Goal: Task Accomplishment & Management: Manage account settings

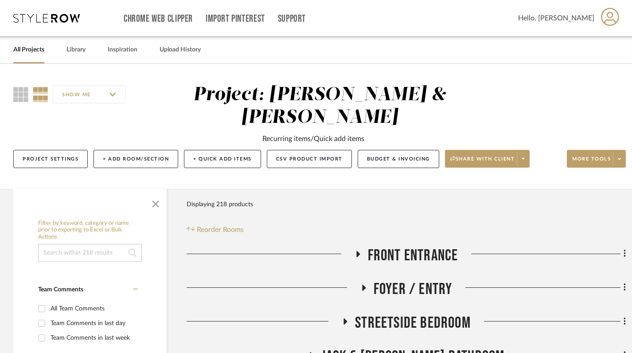
click at [29, 50] on link "All Projects" at bounding box center [28, 50] width 31 height 12
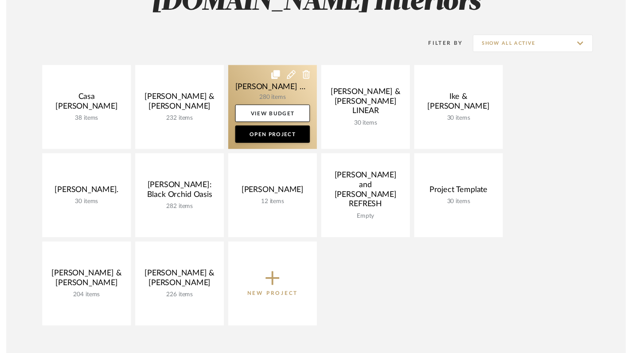
scroll to position [102, 0]
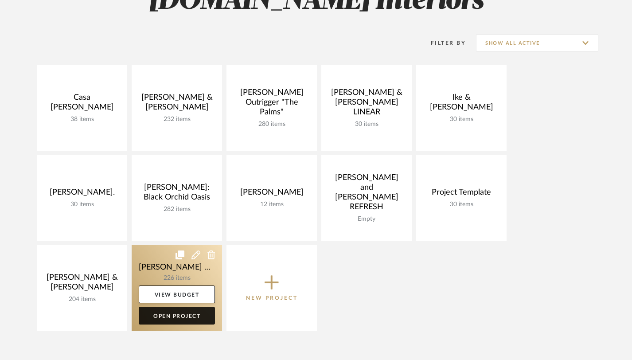
click at [180, 314] on link "Open Project" at bounding box center [177, 316] width 76 height 18
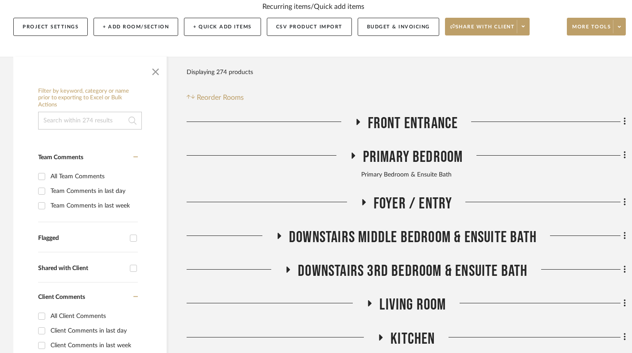
scroll to position [179, 0]
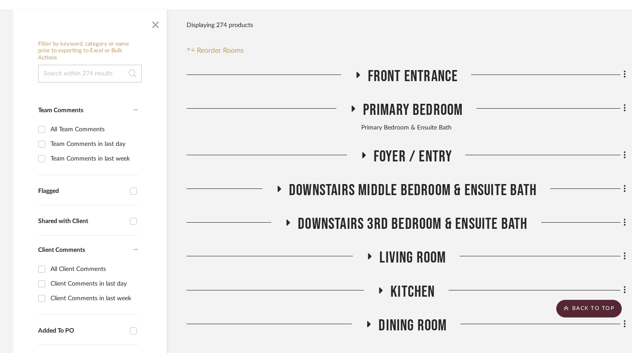
click at [358, 71] on icon at bounding box center [358, 74] width 11 height 7
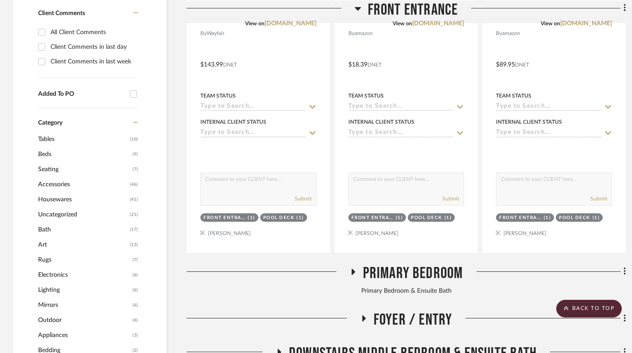
scroll to position [417, 0]
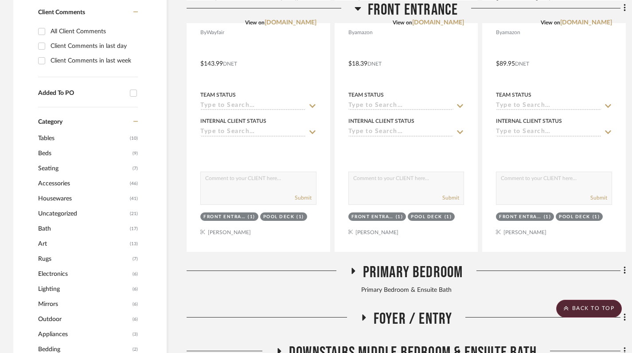
click at [354, 268] on icon at bounding box center [354, 271] width 4 height 6
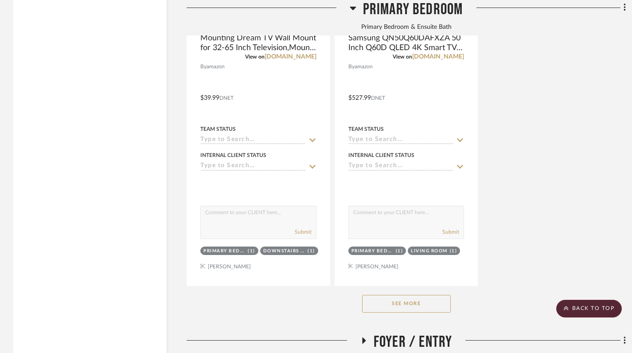
scroll to position [1617, 0]
click at [402, 294] on button "See More" at bounding box center [406, 303] width 89 height 18
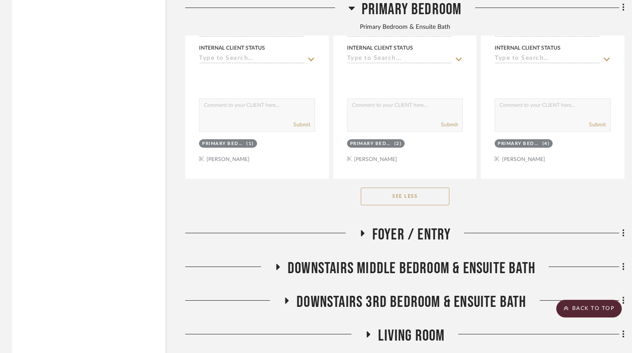
scroll to position [3692, 1]
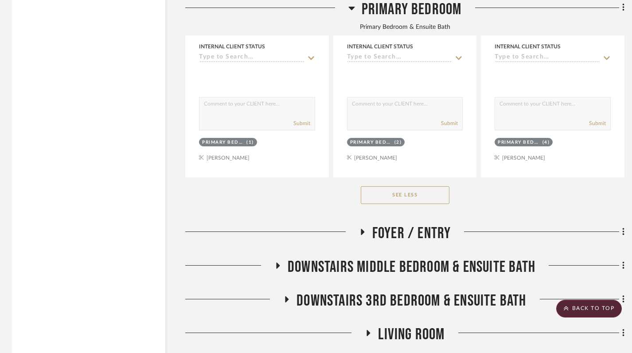
click at [363, 228] on icon at bounding box center [362, 231] width 11 height 7
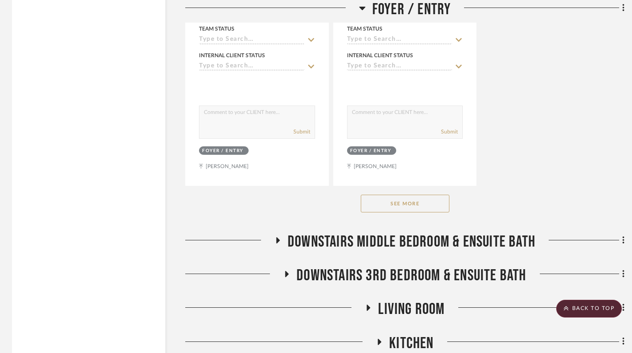
scroll to position [4941, 1]
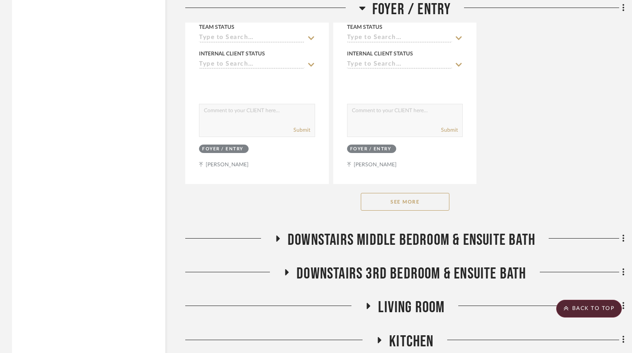
click at [388, 193] on button "See More" at bounding box center [405, 202] width 89 height 18
click at [277, 236] on icon at bounding box center [279, 239] width 4 height 6
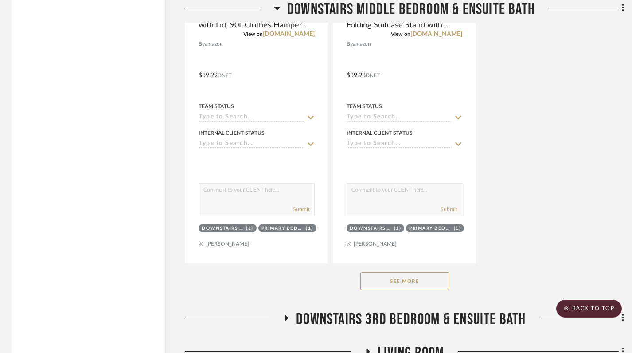
scroll to position [6130, 2]
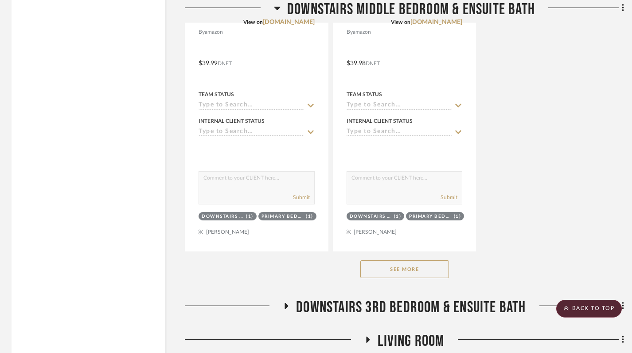
click at [401, 260] on button "See More" at bounding box center [405, 269] width 89 height 18
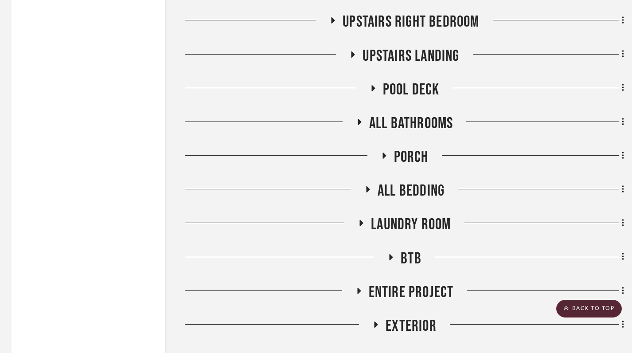
scroll to position [9373, 2]
click at [367, 186] on icon at bounding box center [368, 189] width 4 height 6
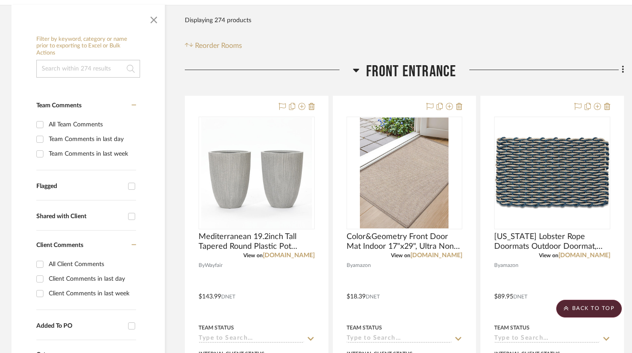
scroll to position [0, 2]
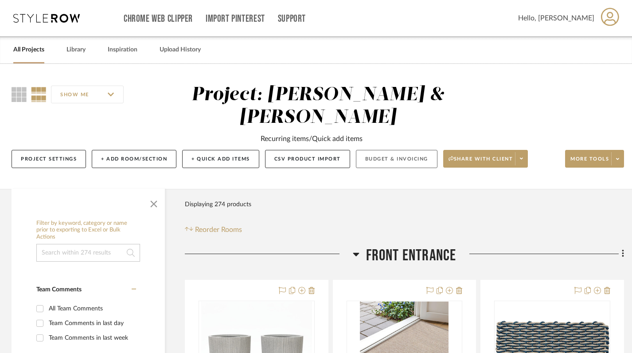
click at [408, 150] on button "Budget & Invoicing" at bounding box center [397, 159] width 82 height 18
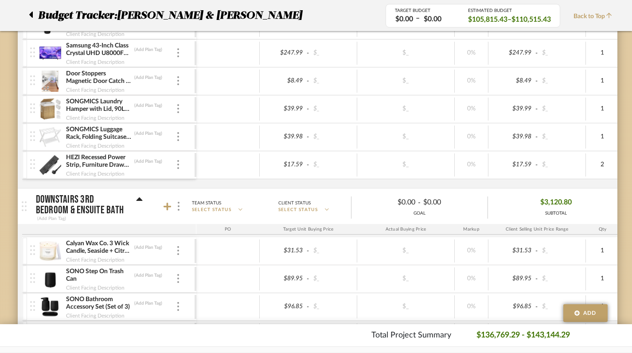
scroll to position [1929, 2]
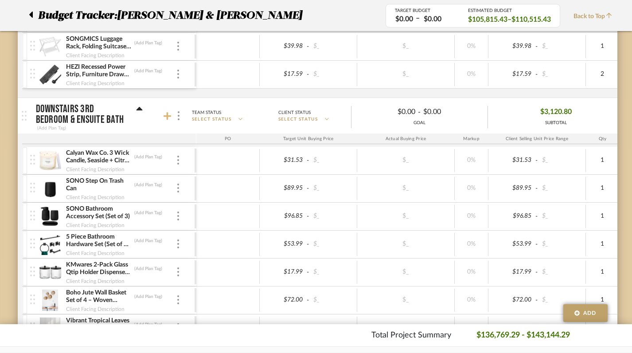
click at [170, 118] on icon at bounding box center [168, 116] width 8 height 9
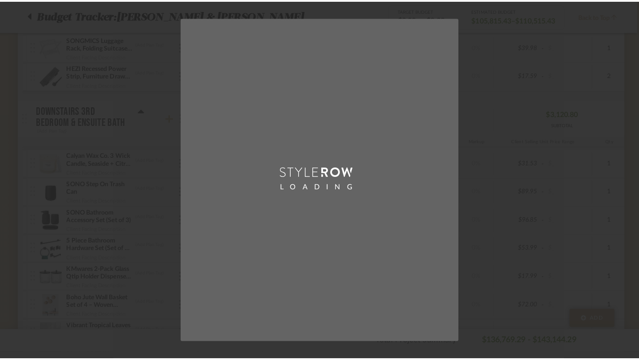
scroll to position [0, 0]
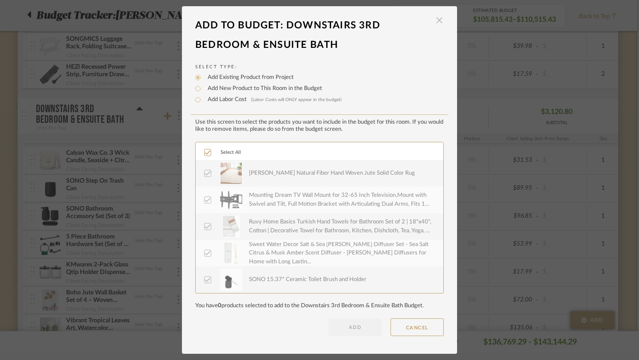
click at [436, 22] on span "button" at bounding box center [439, 21] width 18 height 18
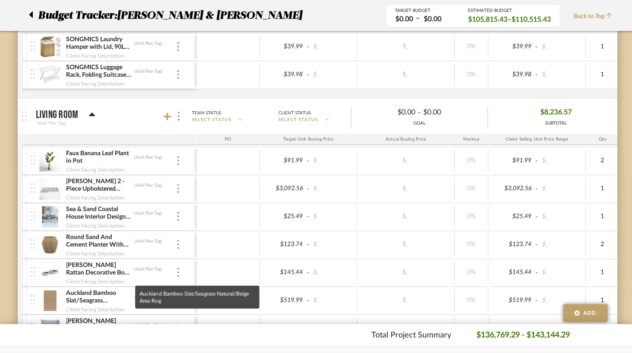
scroll to position [2599, 2]
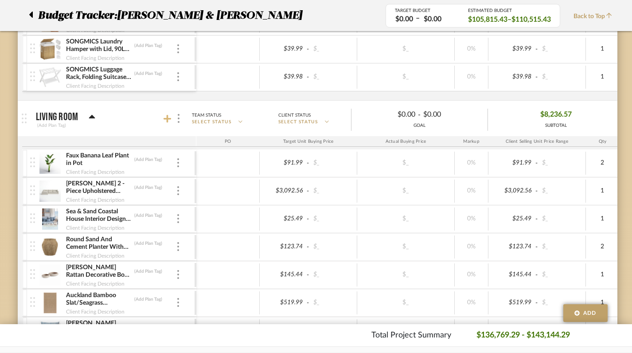
click at [169, 121] on icon at bounding box center [168, 118] width 8 height 9
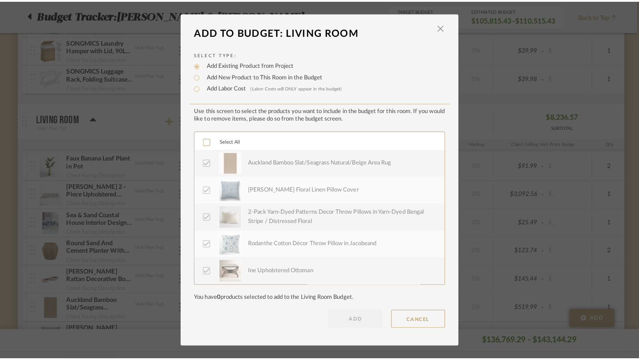
scroll to position [0, 0]
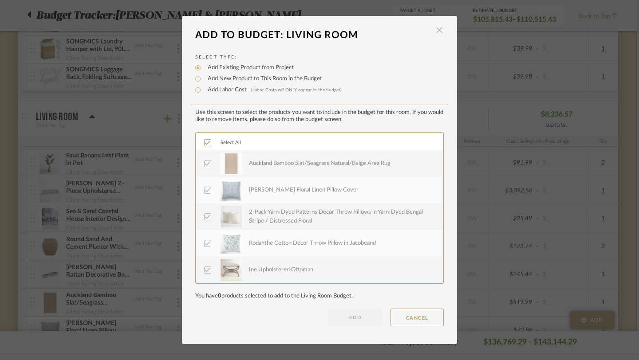
click at [437, 27] on span "button" at bounding box center [439, 30] width 18 height 18
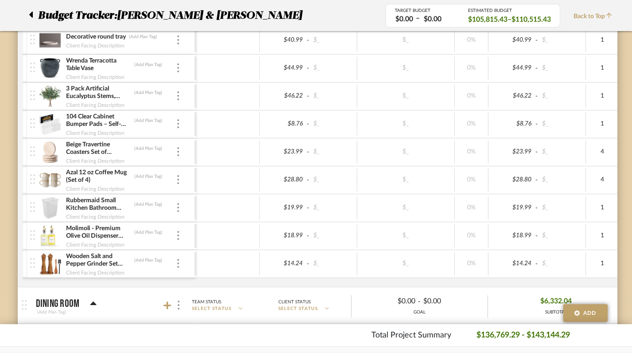
scroll to position [4446, 2]
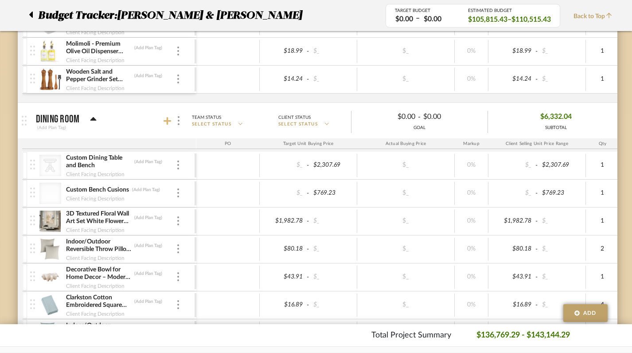
click at [167, 120] on icon at bounding box center [168, 121] width 8 height 8
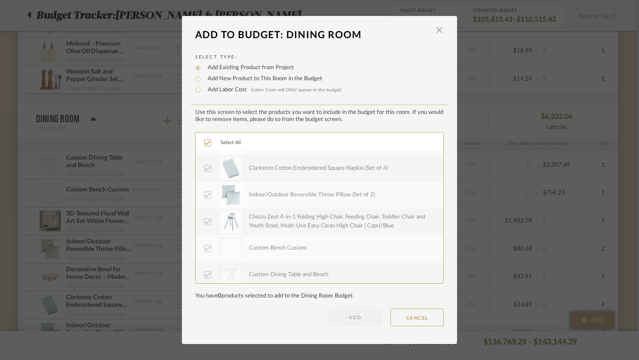
scroll to position [106, 0]
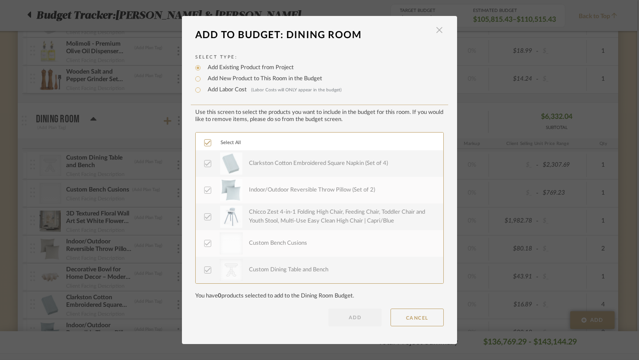
click at [436, 29] on span "button" at bounding box center [439, 30] width 18 height 18
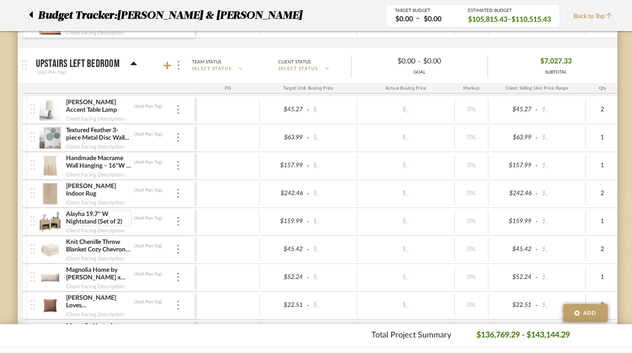
scroll to position [4826, 2]
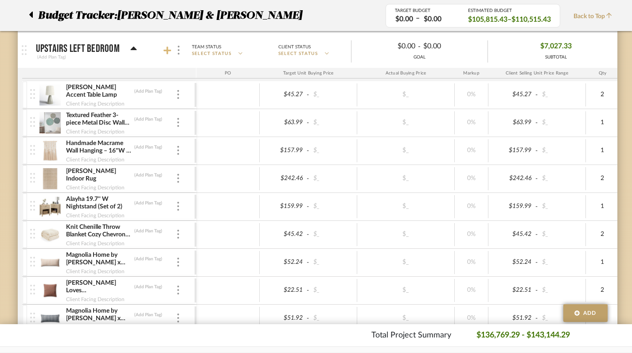
click at [169, 48] on icon at bounding box center [168, 50] width 8 height 9
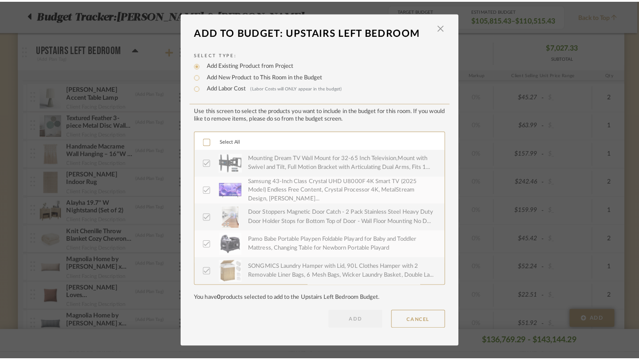
scroll to position [0, 0]
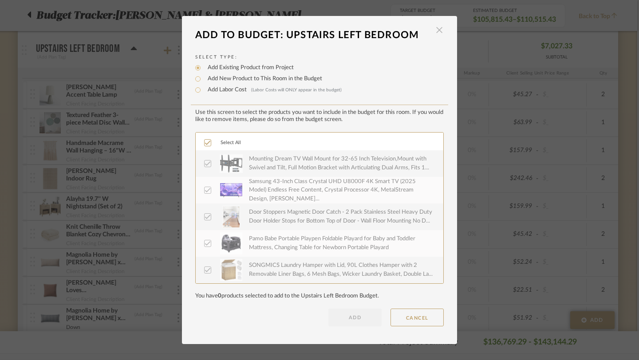
click at [433, 32] on span "button" at bounding box center [439, 30] width 18 height 18
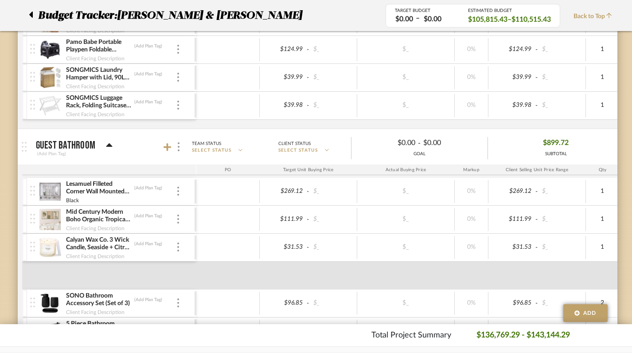
scroll to position [5343, 2]
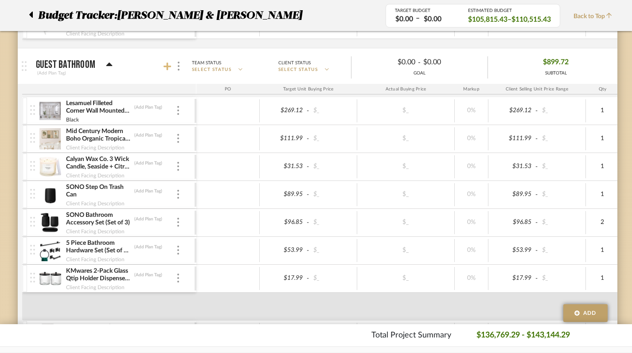
click at [169, 66] on icon at bounding box center [168, 67] width 8 height 8
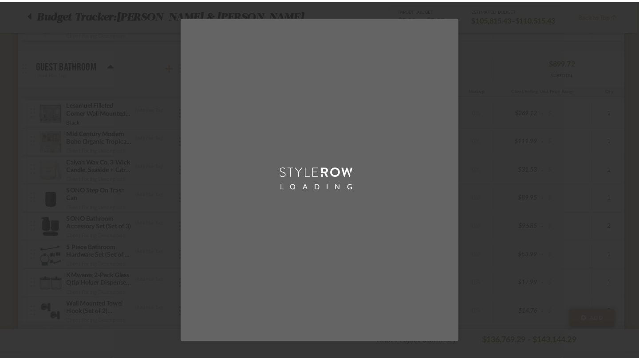
scroll to position [0, 0]
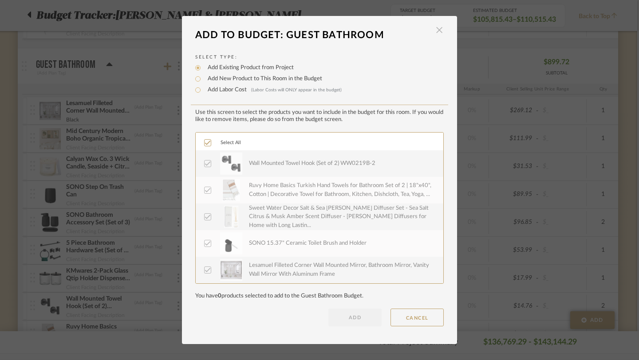
click at [436, 30] on span "button" at bounding box center [439, 30] width 18 height 18
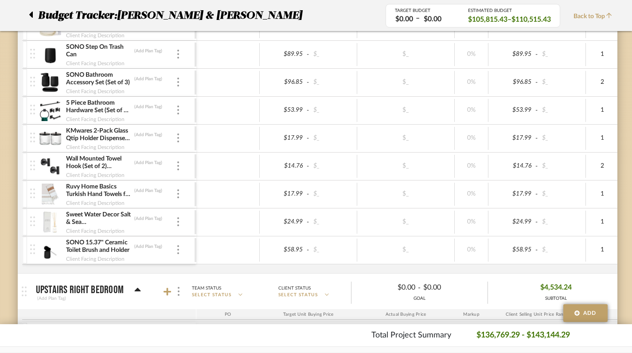
scroll to position [5706, 2]
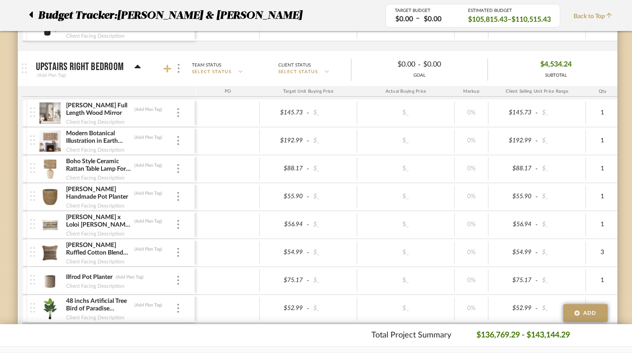
click at [169, 71] on icon at bounding box center [168, 68] width 8 height 9
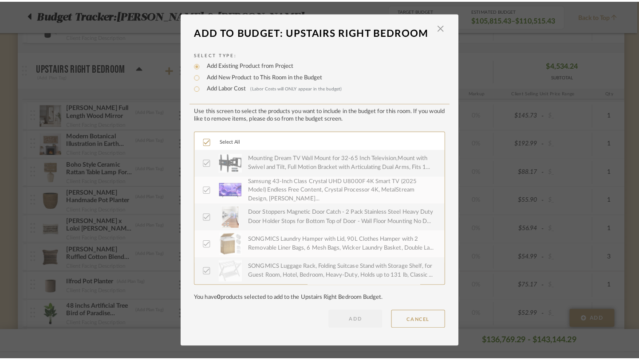
scroll to position [0, 0]
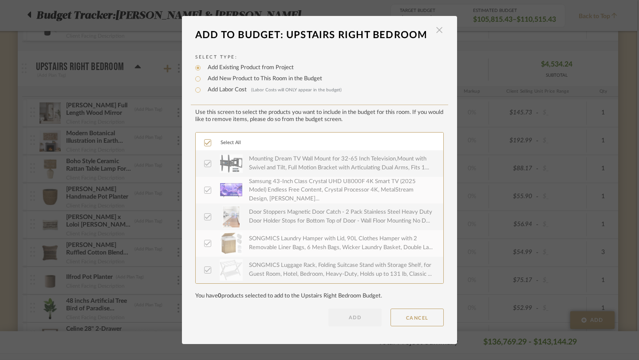
click at [439, 28] on span "button" at bounding box center [439, 30] width 18 height 18
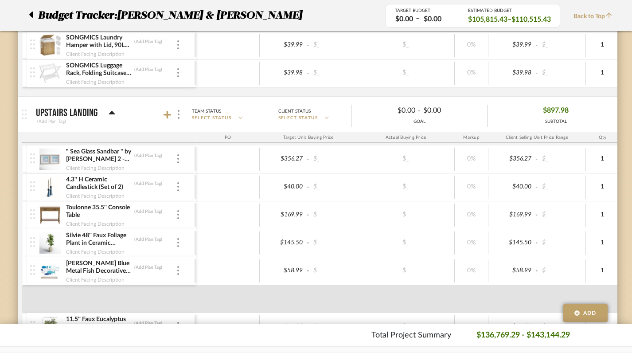
scroll to position [6166, 2]
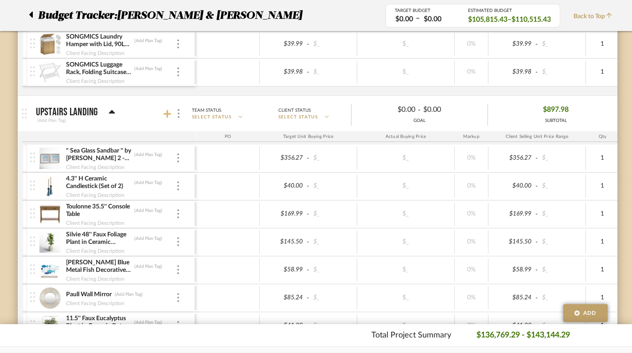
click at [168, 114] on icon at bounding box center [168, 114] width 8 height 9
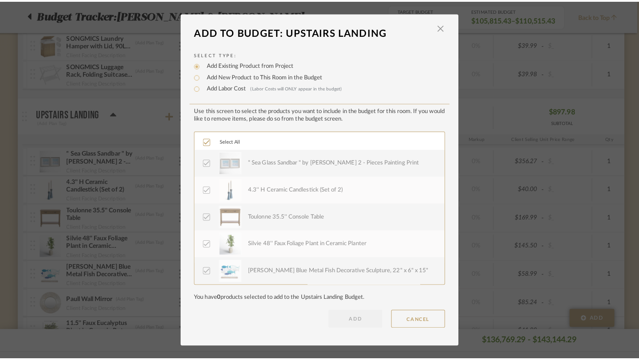
scroll to position [0, 0]
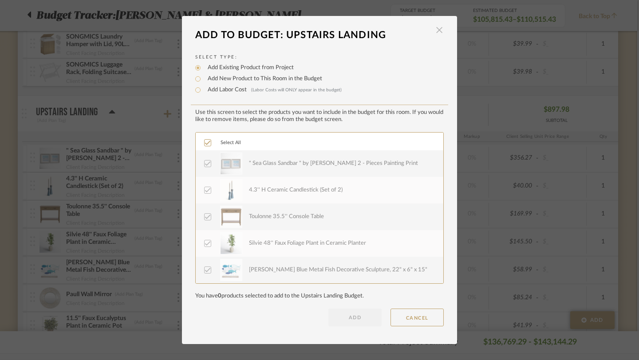
click at [435, 28] on span "button" at bounding box center [439, 30] width 18 height 18
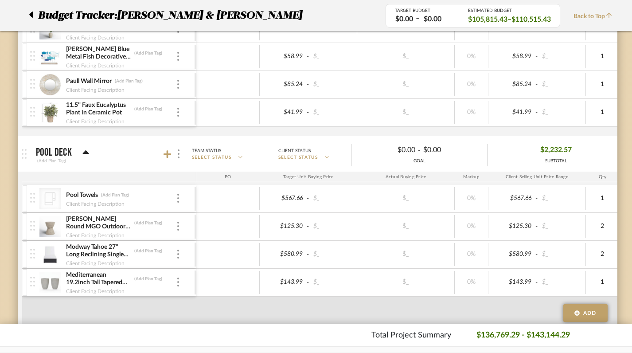
scroll to position [6433, 2]
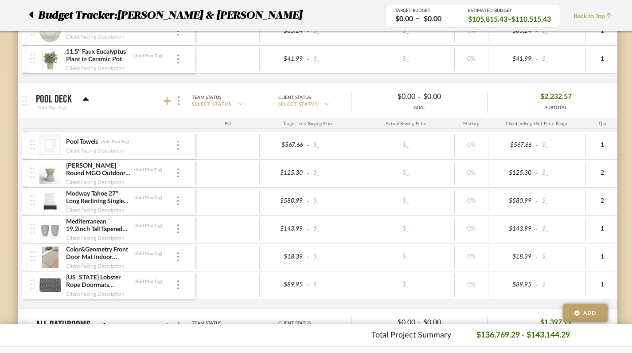
click at [167, 100] on icon at bounding box center [168, 101] width 8 height 8
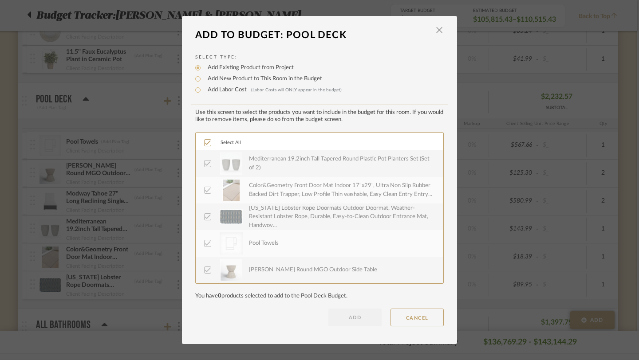
scroll to position [27, 0]
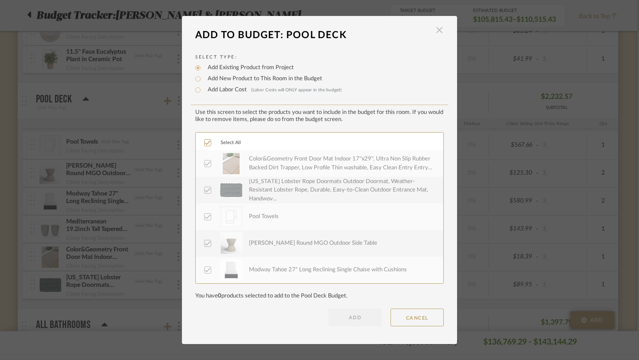
click at [439, 31] on span "button" at bounding box center [439, 30] width 18 height 18
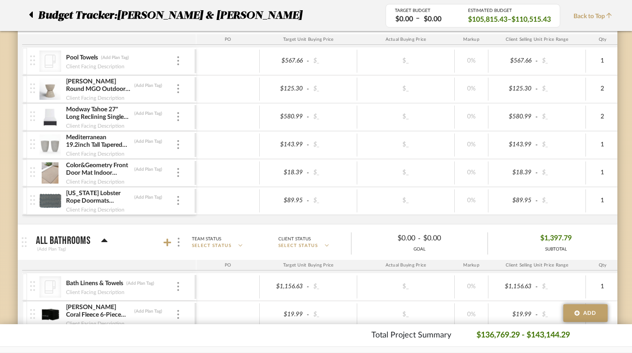
scroll to position [6684, 2]
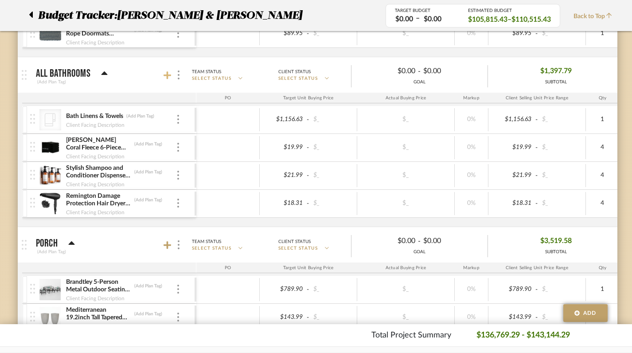
click at [168, 73] on icon at bounding box center [168, 75] width 8 height 9
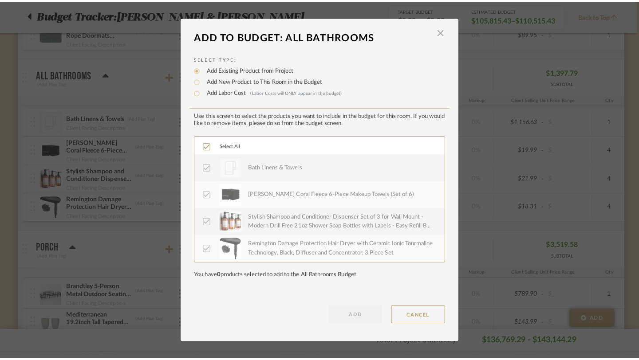
scroll to position [0, 0]
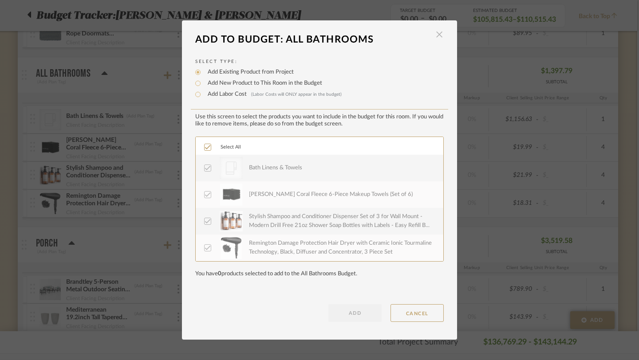
click at [435, 36] on span "button" at bounding box center [439, 35] width 18 height 18
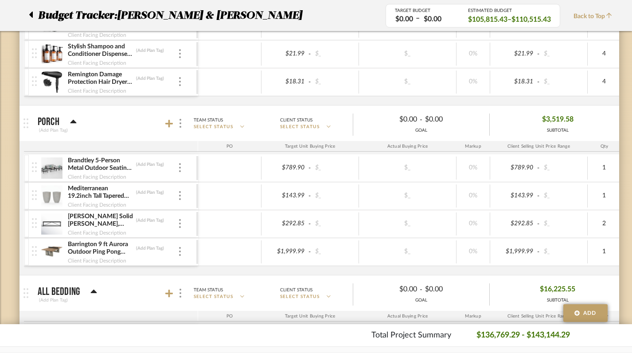
scroll to position [6861, 0]
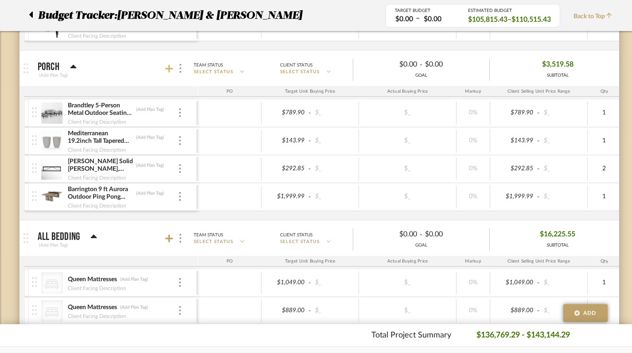
click at [168, 66] on icon at bounding box center [169, 69] width 8 height 8
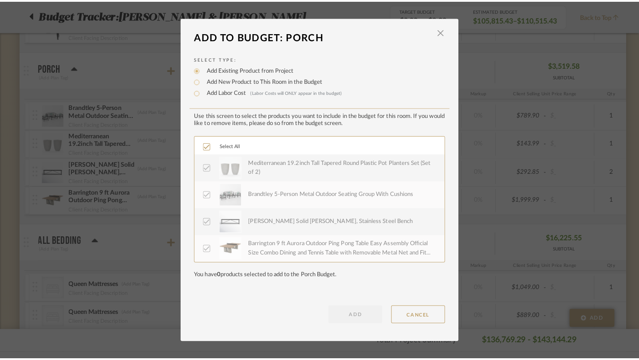
scroll to position [0, 0]
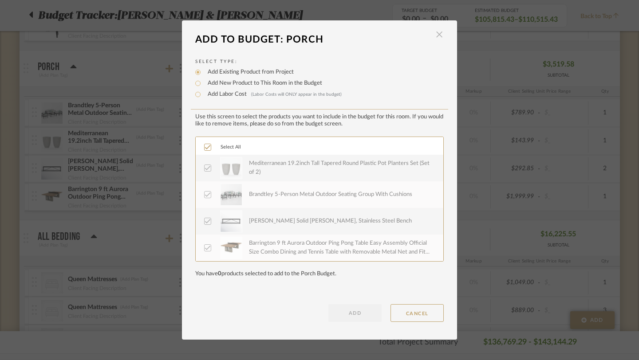
click at [434, 37] on span "button" at bounding box center [439, 35] width 18 height 18
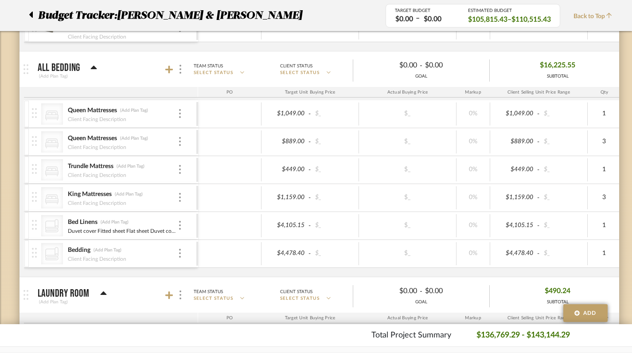
scroll to position [7036, 0]
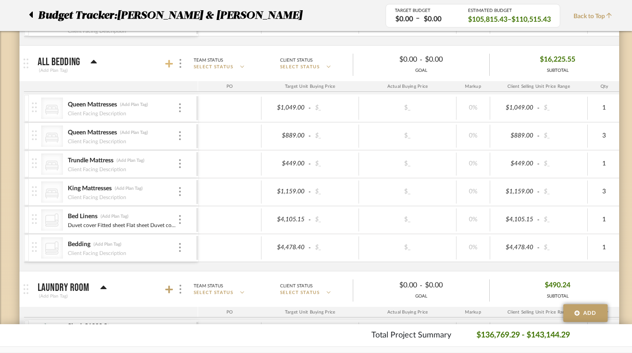
click at [172, 63] on icon at bounding box center [169, 64] width 8 height 8
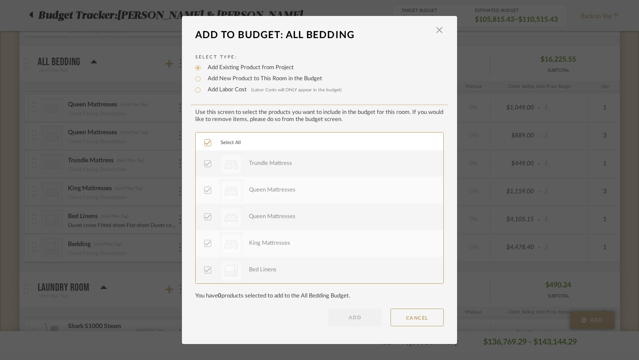
scroll to position [27, 0]
click at [434, 31] on span "button" at bounding box center [439, 30] width 18 height 18
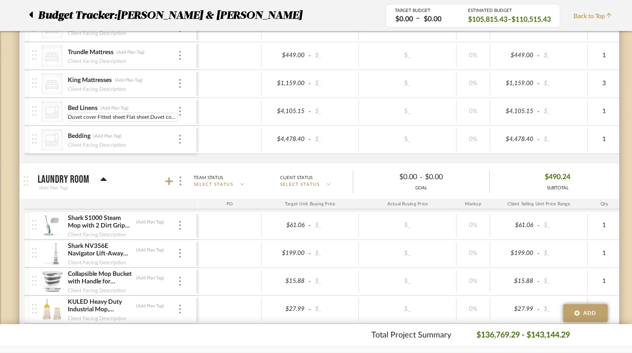
scroll to position [7215, 0]
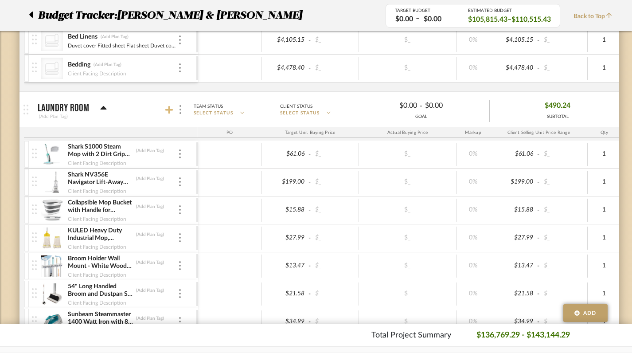
click at [169, 108] on icon at bounding box center [169, 110] width 8 height 8
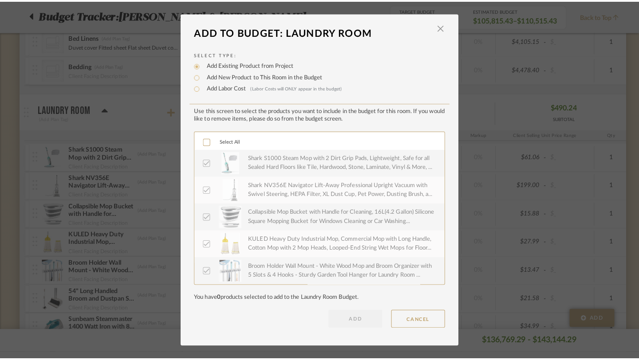
scroll to position [0, 0]
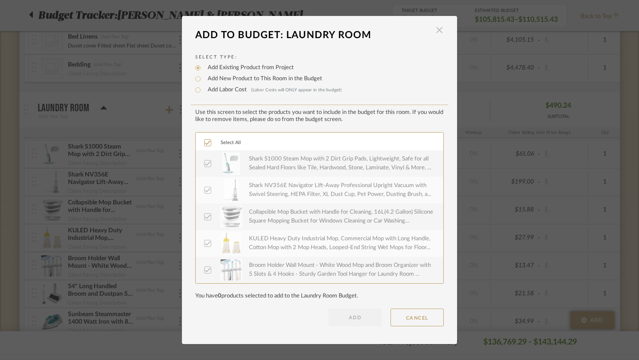
click at [437, 30] on span "button" at bounding box center [439, 30] width 18 height 18
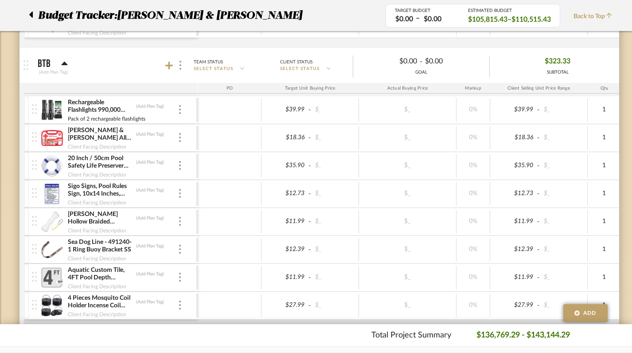
scroll to position [7571, 0]
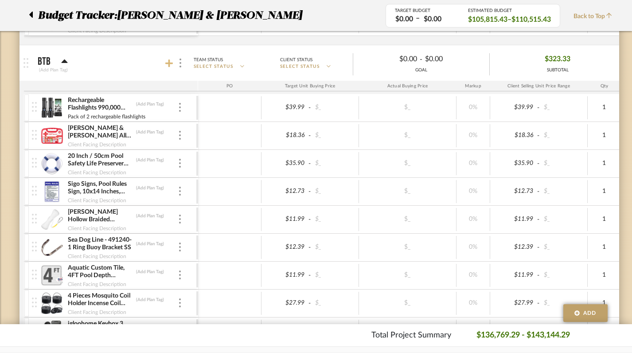
click at [169, 64] on icon at bounding box center [169, 63] width 8 height 8
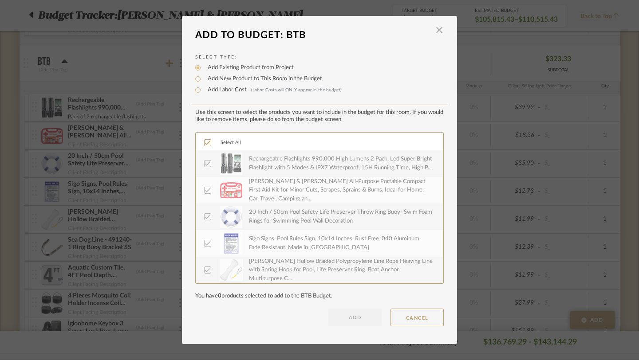
scroll to position [106, 0]
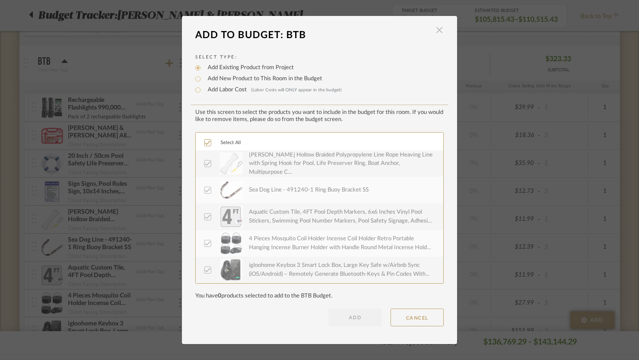
click at [434, 29] on span "button" at bounding box center [439, 30] width 18 height 18
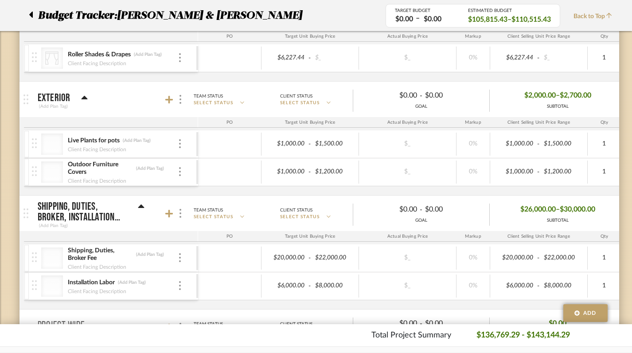
scroll to position [7807, 0]
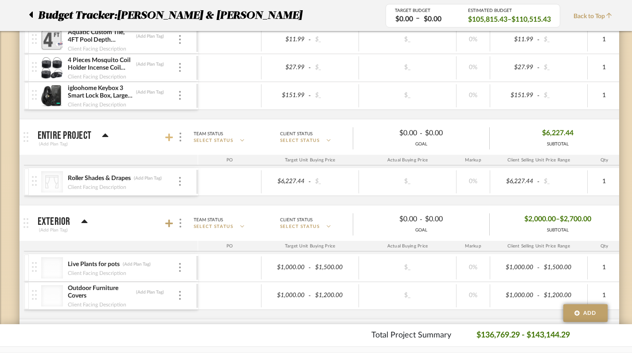
click at [169, 137] on icon at bounding box center [169, 138] width 8 height 8
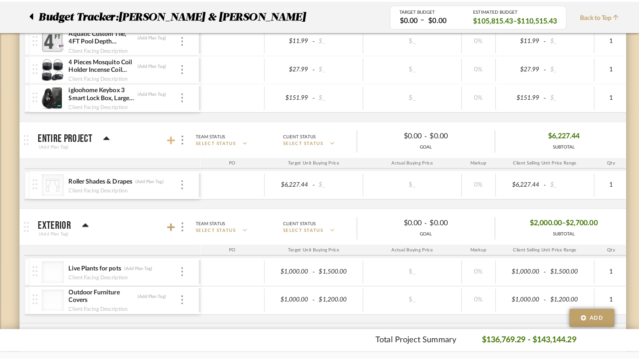
scroll to position [0, 0]
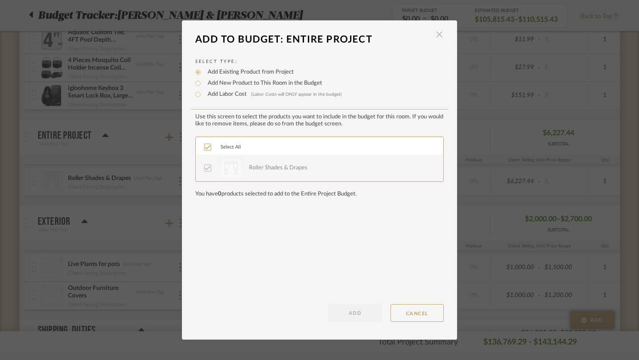
click at [434, 35] on span "button" at bounding box center [439, 35] width 18 height 18
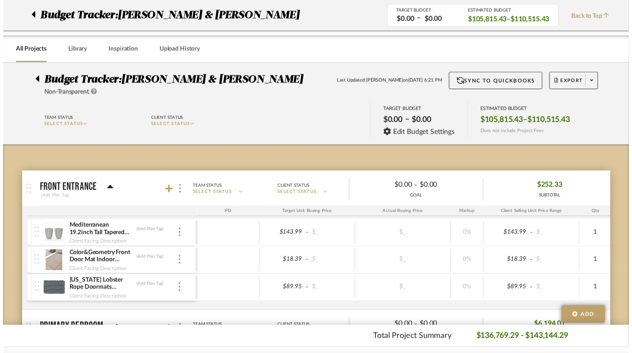
scroll to position [7807, 0]
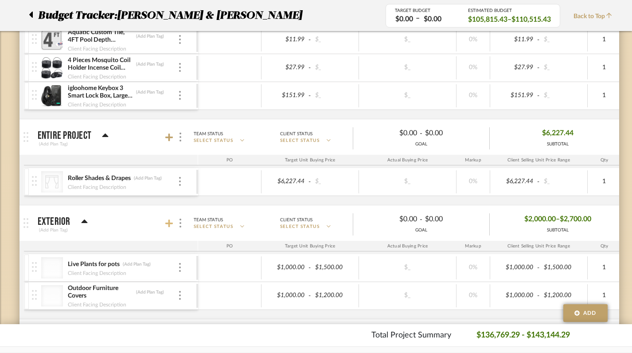
click at [168, 224] on icon at bounding box center [169, 224] width 8 height 8
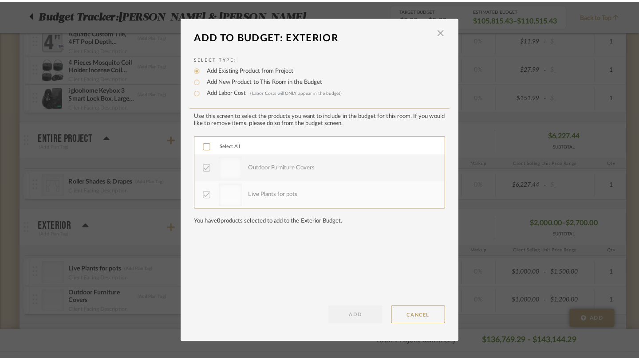
scroll to position [0, 0]
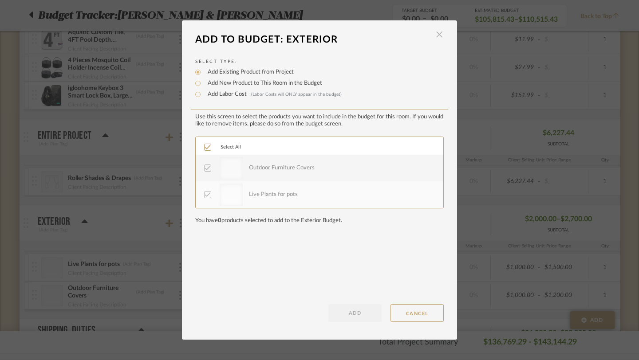
click at [434, 37] on span "button" at bounding box center [439, 35] width 18 height 18
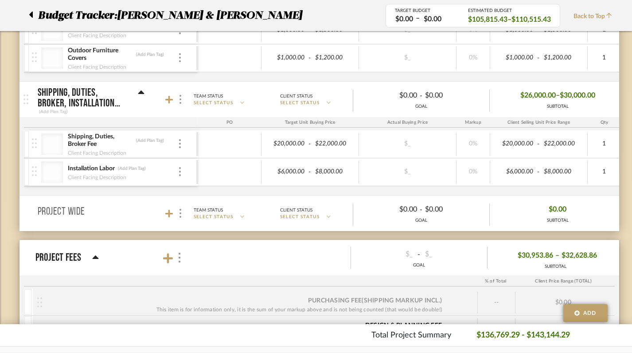
scroll to position [8048, 0]
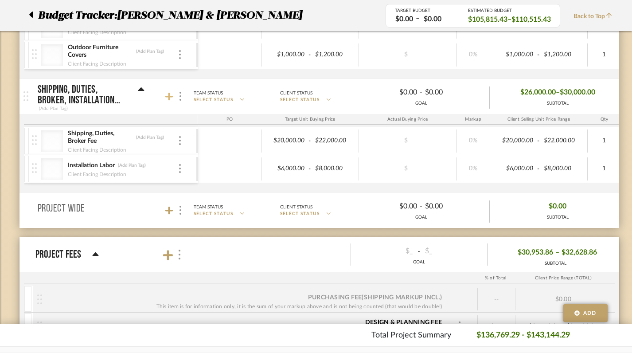
click at [170, 98] on icon at bounding box center [169, 96] width 8 height 9
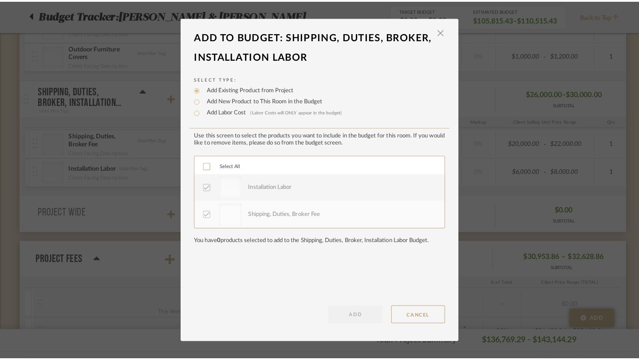
scroll to position [0, 0]
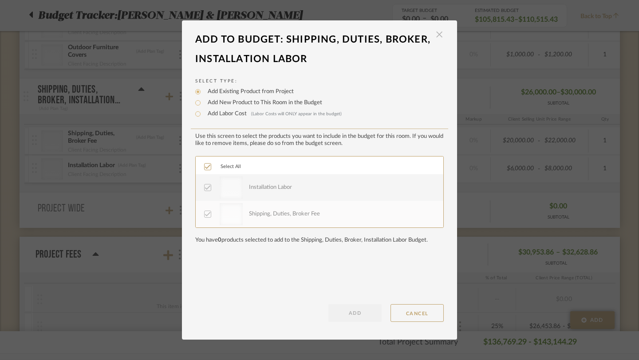
click at [433, 36] on span "button" at bounding box center [439, 35] width 18 height 18
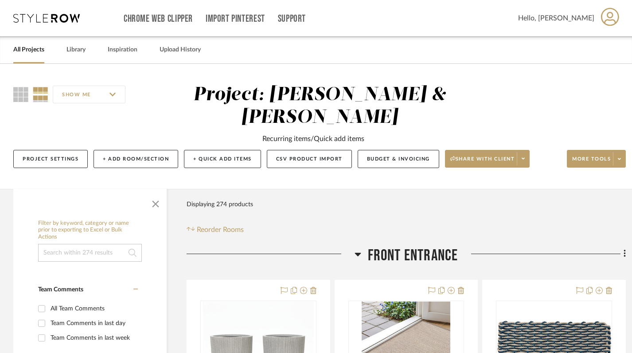
click at [24, 49] on link "All Projects" at bounding box center [28, 50] width 31 height 12
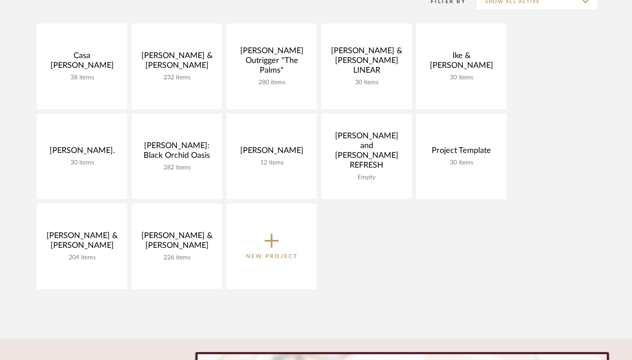
scroll to position [146, 0]
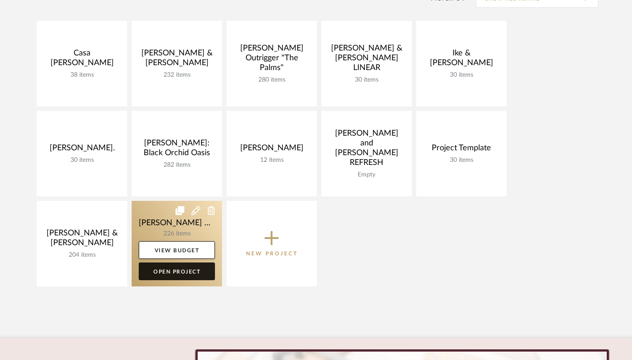
click at [180, 270] on link "Open Project" at bounding box center [177, 272] width 76 height 18
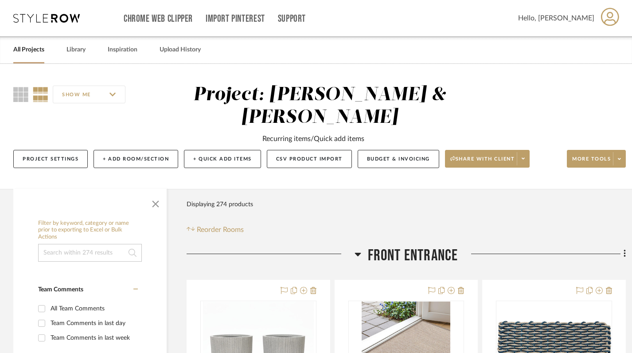
click at [355, 253] on icon at bounding box center [358, 255] width 6 height 4
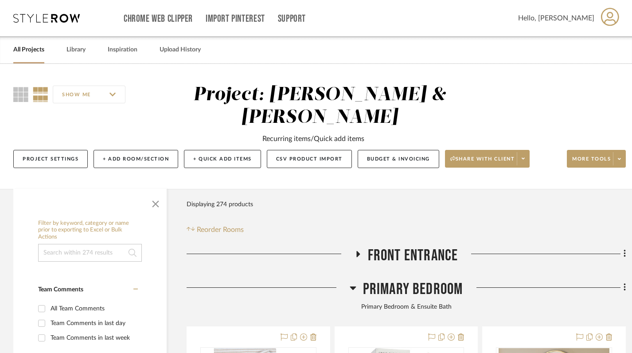
click at [355, 284] on fa-icon at bounding box center [353, 290] width 7 height 13
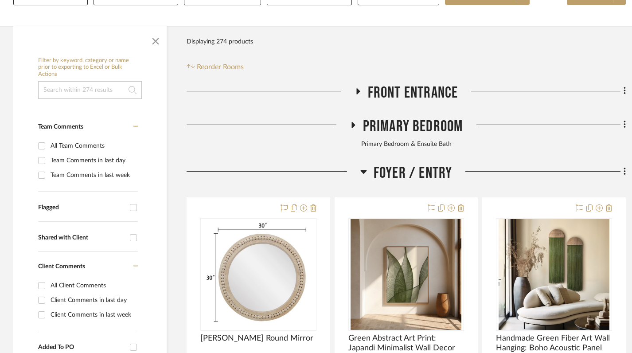
scroll to position [177, 0]
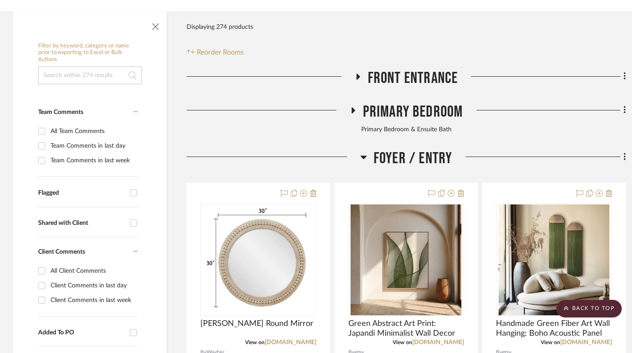
click at [362, 152] on icon at bounding box center [364, 157] width 7 height 11
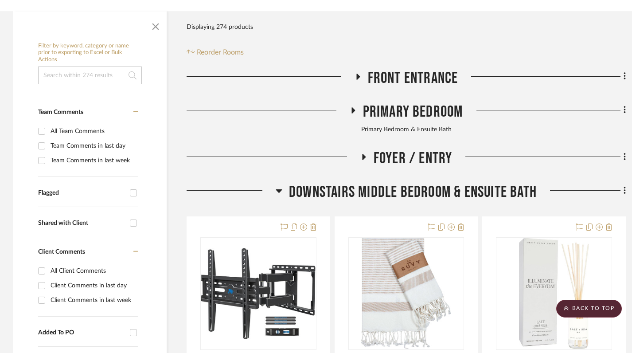
click at [285, 183] on h3 "Downstairs Middle Bedroom & Ensuite Bath" at bounding box center [406, 192] width 261 height 19
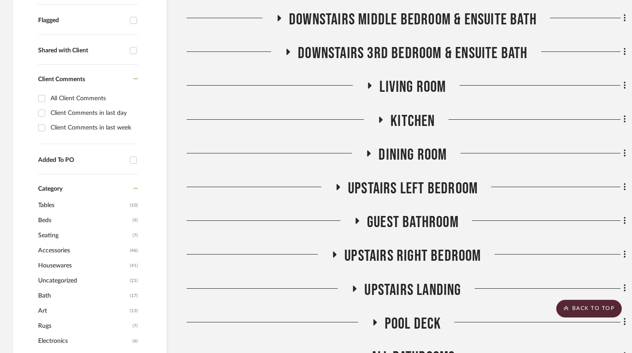
scroll to position [362, 0]
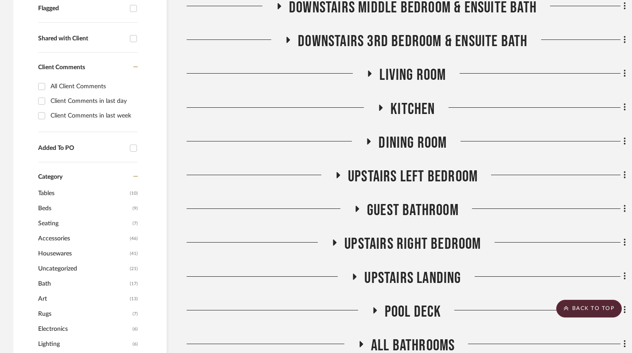
click at [332, 240] on icon at bounding box center [335, 243] width 11 height 7
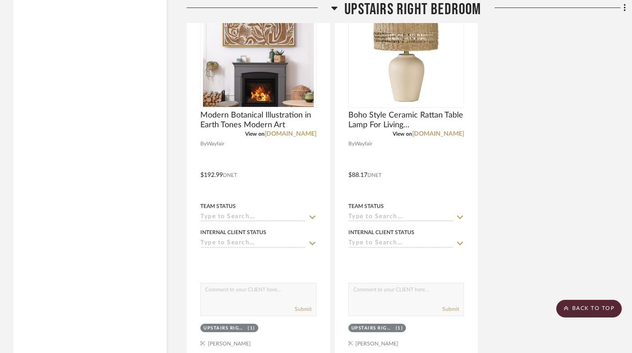
scroll to position [1451, 0]
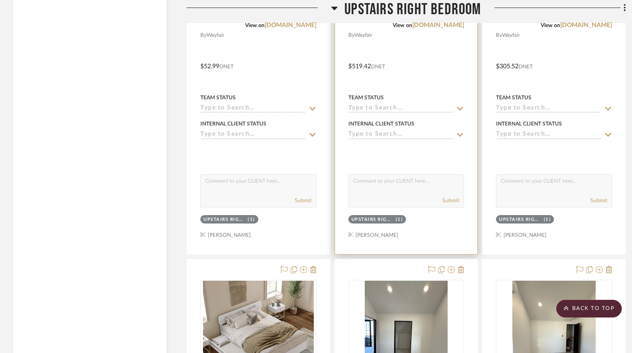
scroll to position [2440, 0]
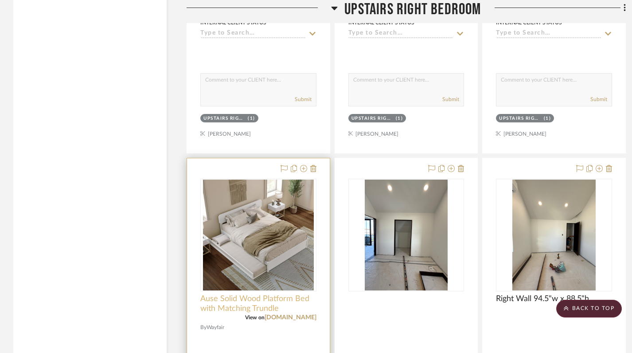
click at [250, 294] on span "Ause Solid Wood Platform Bed with Matching Trundle" at bounding box center [258, 304] width 116 height 20
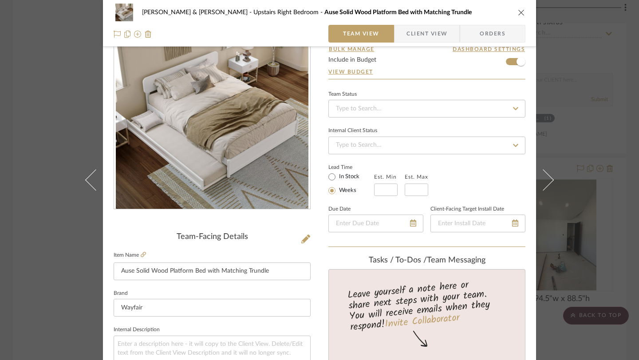
scroll to position [44, 0]
click at [141, 255] on icon at bounding box center [143, 254] width 5 height 5
click at [519, 14] on icon "close" at bounding box center [521, 12] width 7 height 7
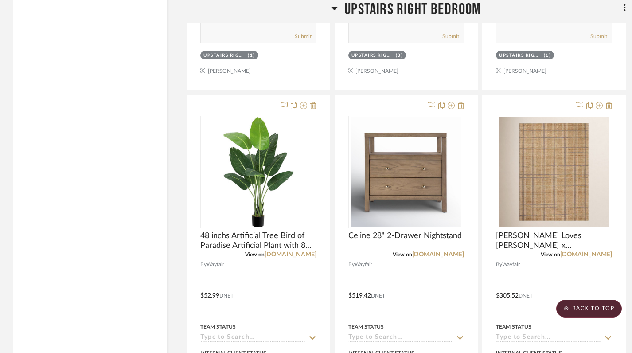
scroll to position [2109, 0]
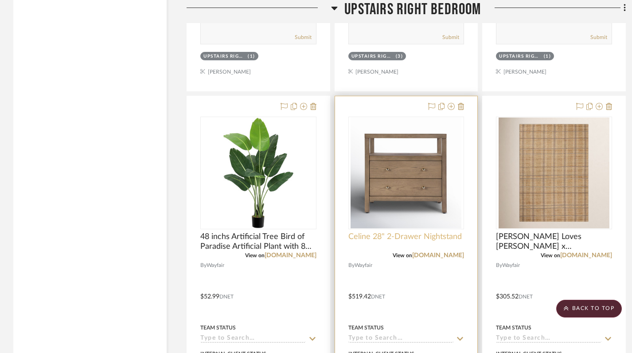
click at [394, 232] on span "Celine 28" 2-Drawer Nightstand" at bounding box center [406, 237] width 114 height 10
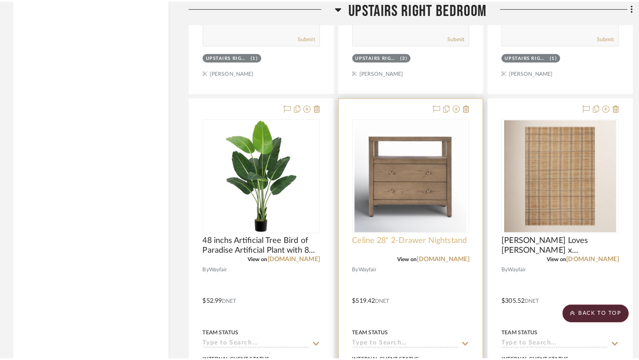
scroll to position [0, 0]
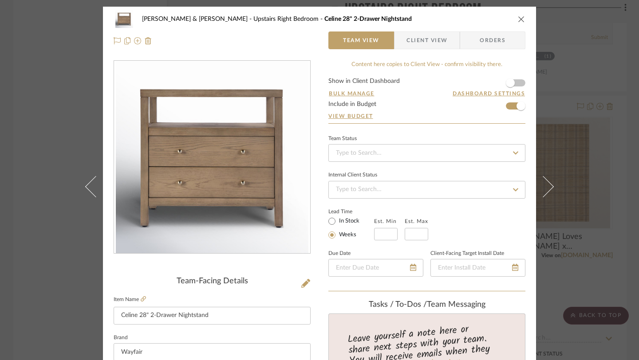
click at [518, 20] on icon "close" at bounding box center [521, 19] width 7 height 7
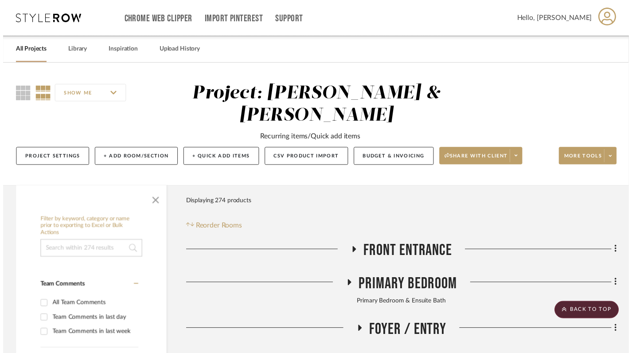
scroll to position [2109, 0]
